Goal: Transaction & Acquisition: Purchase product/service

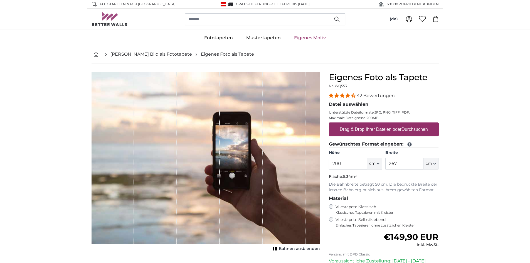
drag, startPoint x: 329, startPoint y: 164, endPoint x: 309, endPoint y: 169, distance: 21.0
click at [310, 168] on product-detail "Abbrechen Bild zuschneiden Bahnen ausblenden Eigenes Foto als Tapete Nr. WQ553 …" at bounding box center [265, 193] width 356 height 260
type input "255,5"
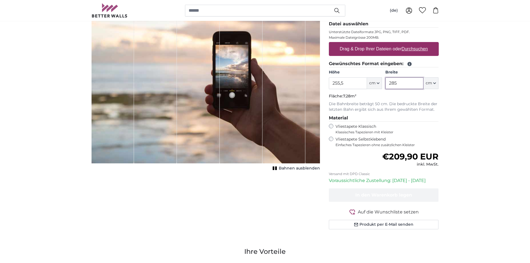
scroll to position [83, 0]
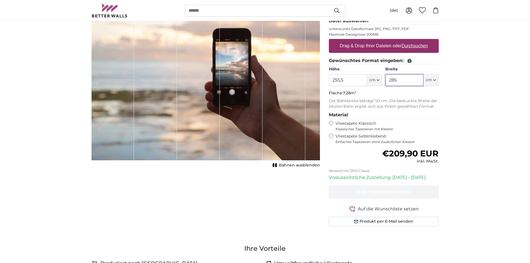
type input "285"
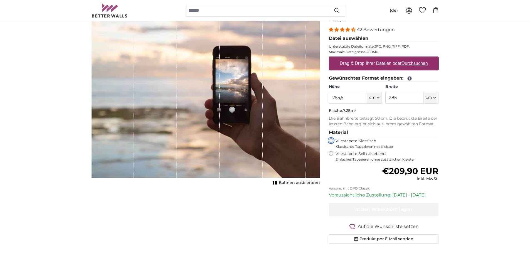
scroll to position [28, 0]
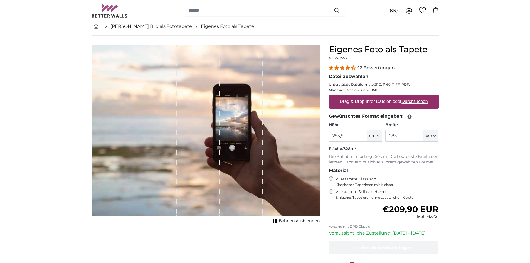
click at [420, 51] on h1 "Eigenes Foto als Tapete" at bounding box center [384, 50] width 110 height 10
drag, startPoint x: 412, startPoint y: 47, endPoint x: 327, endPoint y: 48, distance: 84.6
click at [327, 48] on div "Eigenes Foto als Tapete Nr. WQ553 42 Bewertungen Datei auswählen Unterstützte D…" at bounding box center [384, 170] width 119 height 251
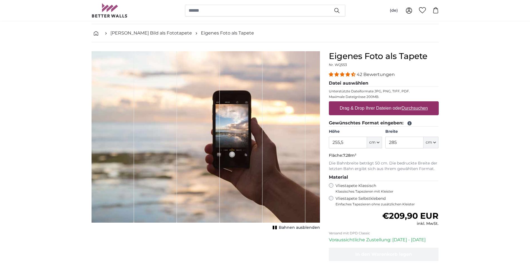
scroll to position [0, 0]
